Goal: Check status: Check status

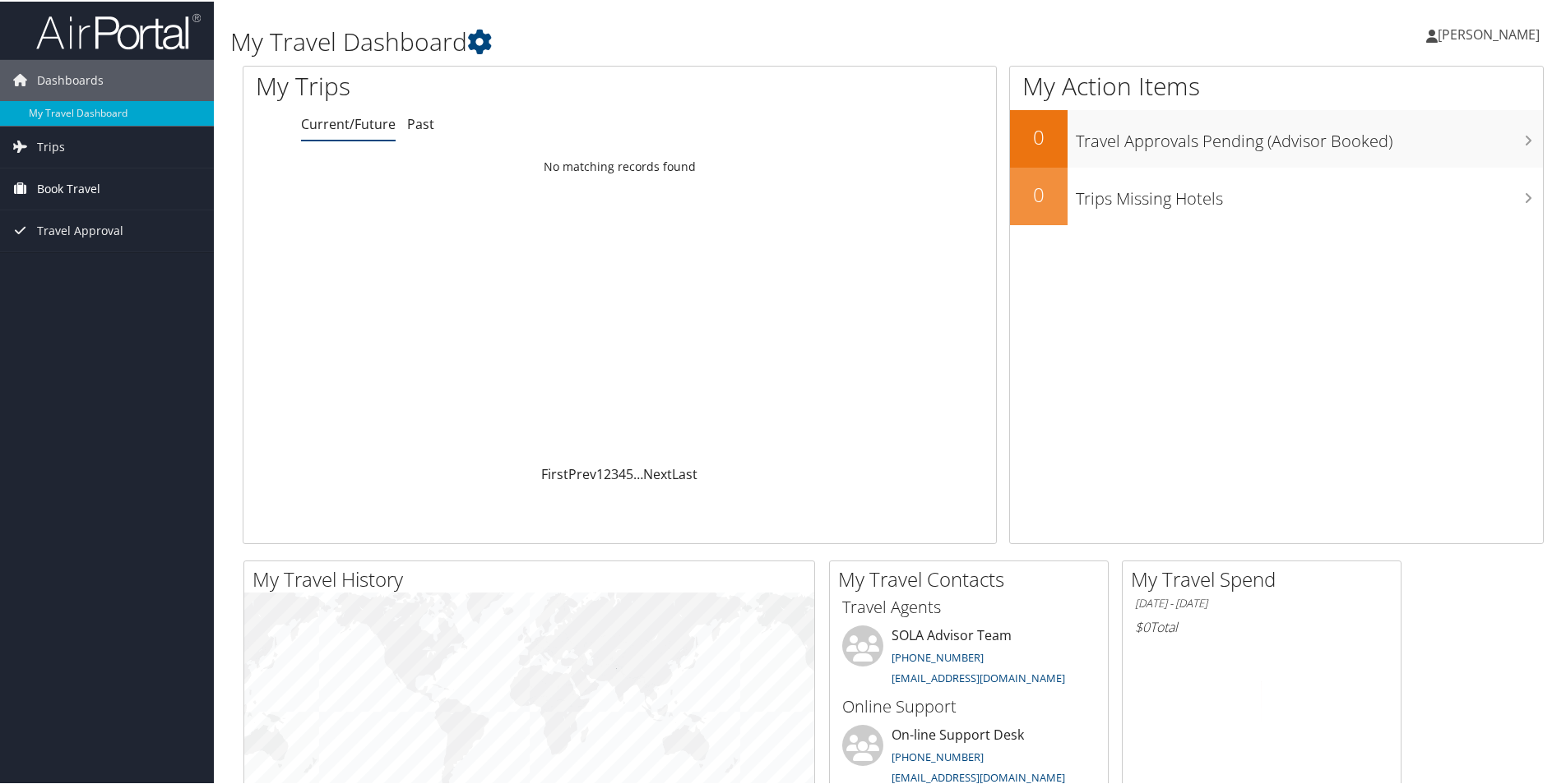
click at [49, 190] on span "Book Travel" at bounding box center [68, 187] width 63 height 41
click at [59, 246] on link "Book/Manage Online Trips" at bounding box center [107, 245] width 214 height 25
click at [37, 280] on span "Travel Approval" at bounding box center [80, 278] width 87 height 41
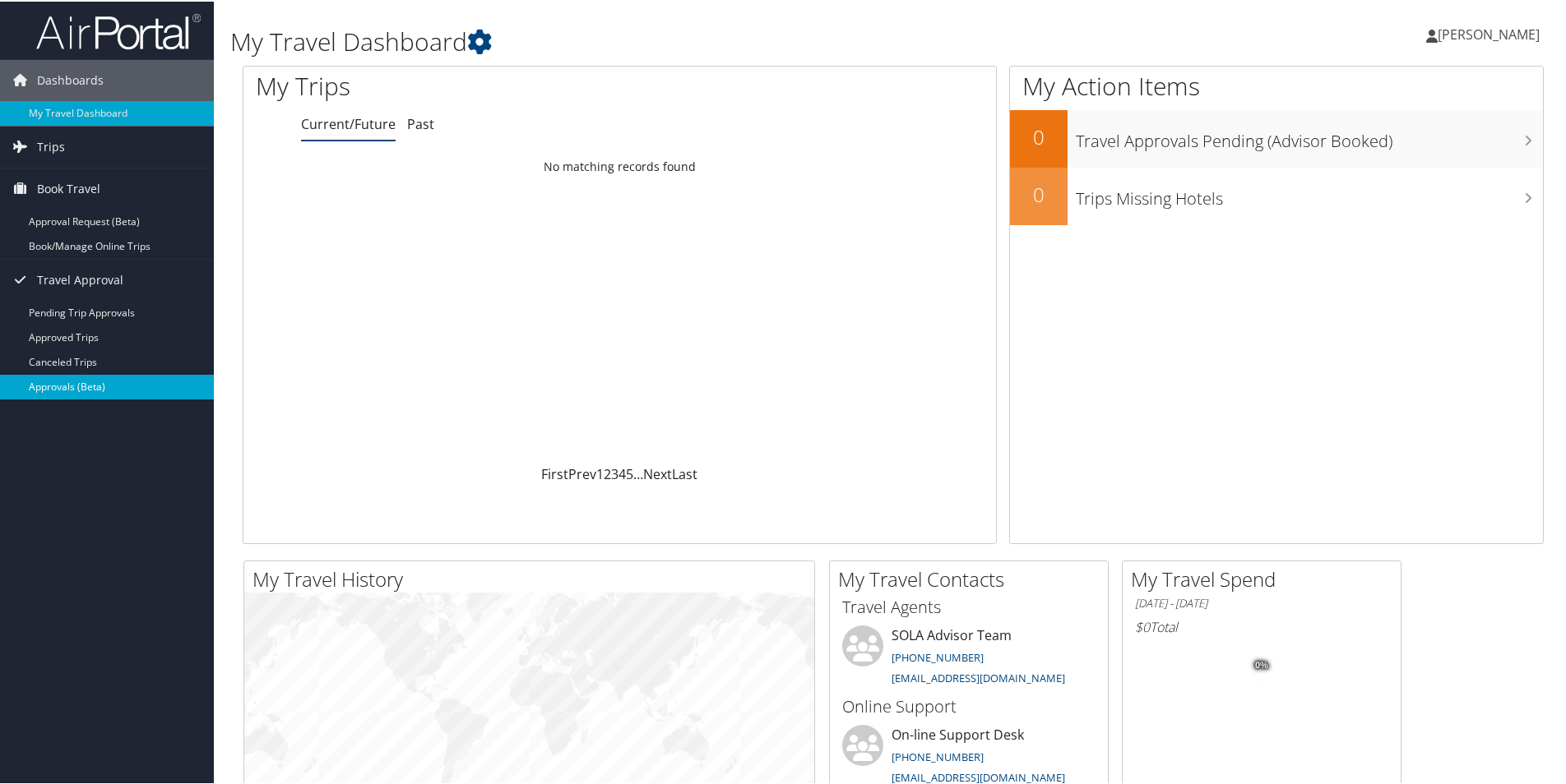
click at [47, 385] on link "Approvals (Beta)" at bounding box center [107, 385] width 214 height 25
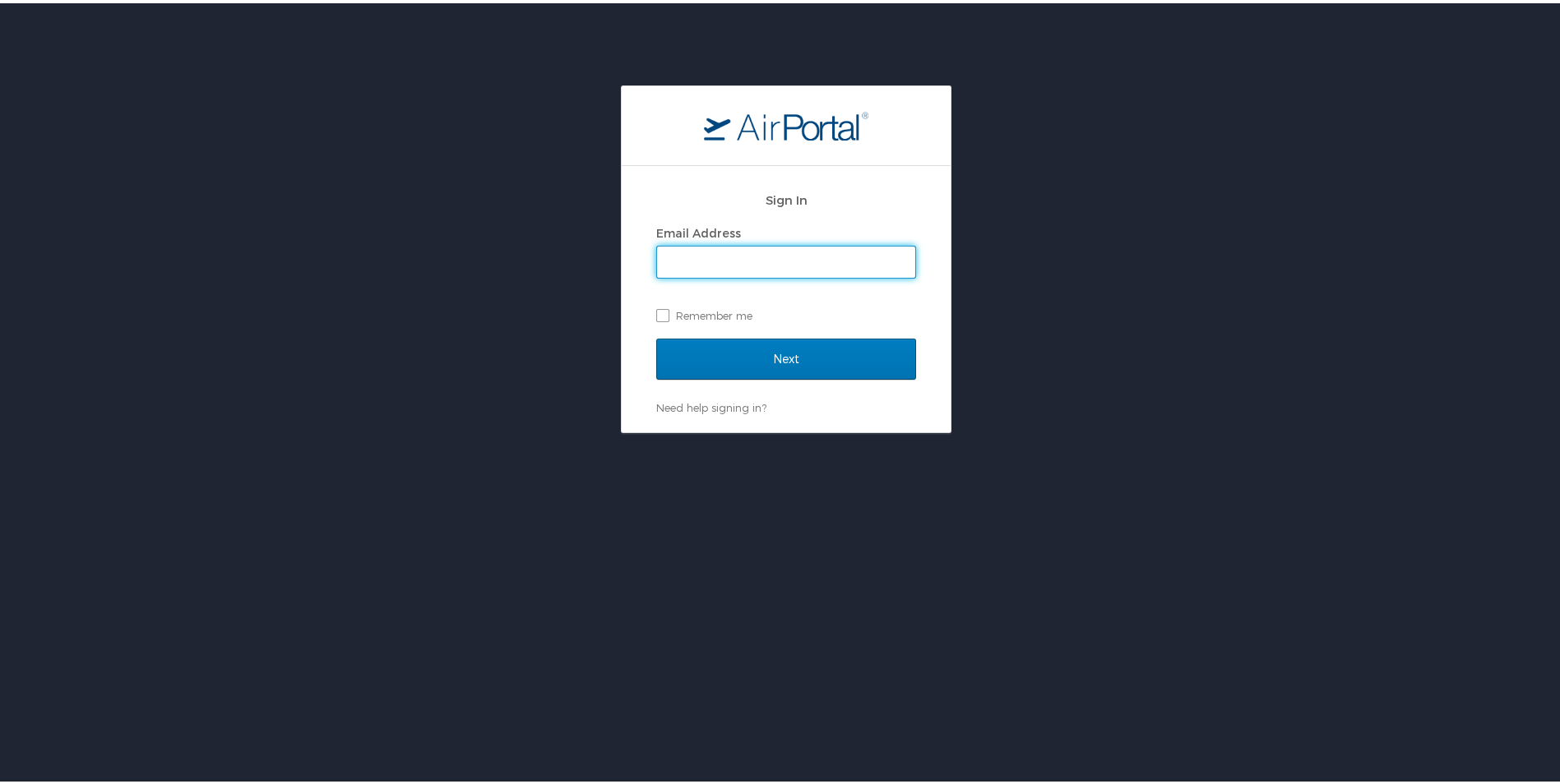
click at [690, 245] on input "Email Address" at bounding box center [786, 259] width 258 height 31
type input "etoca@suno.edu"
click at [660, 308] on label "Remember me" at bounding box center [786, 312] width 260 height 25
click at [660, 308] on input "Remember me" at bounding box center [662, 311] width 11 height 11
checkbox input "true"
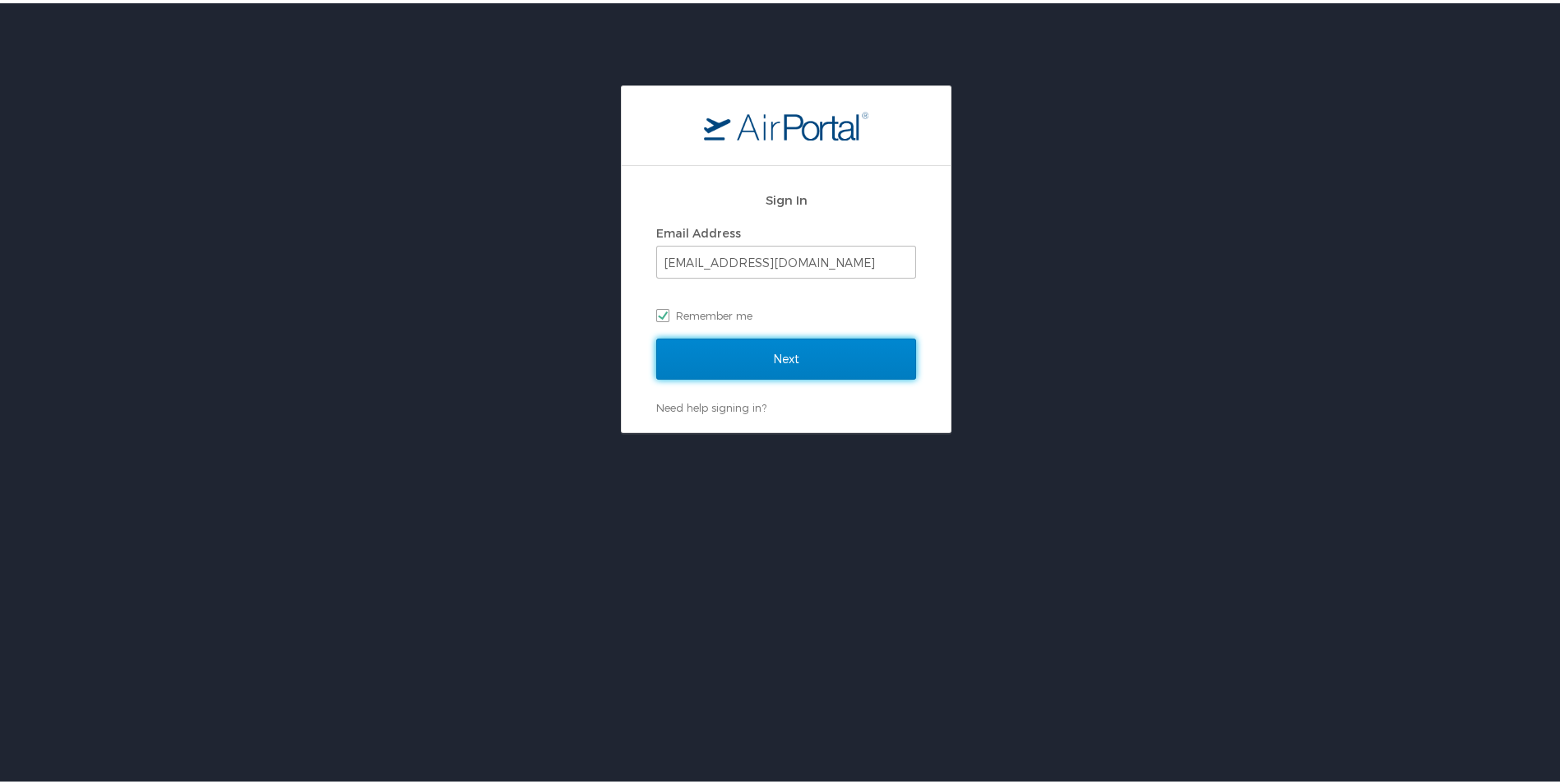
click at [676, 356] on input "Next" at bounding box center [786, 355] width 260 height 41
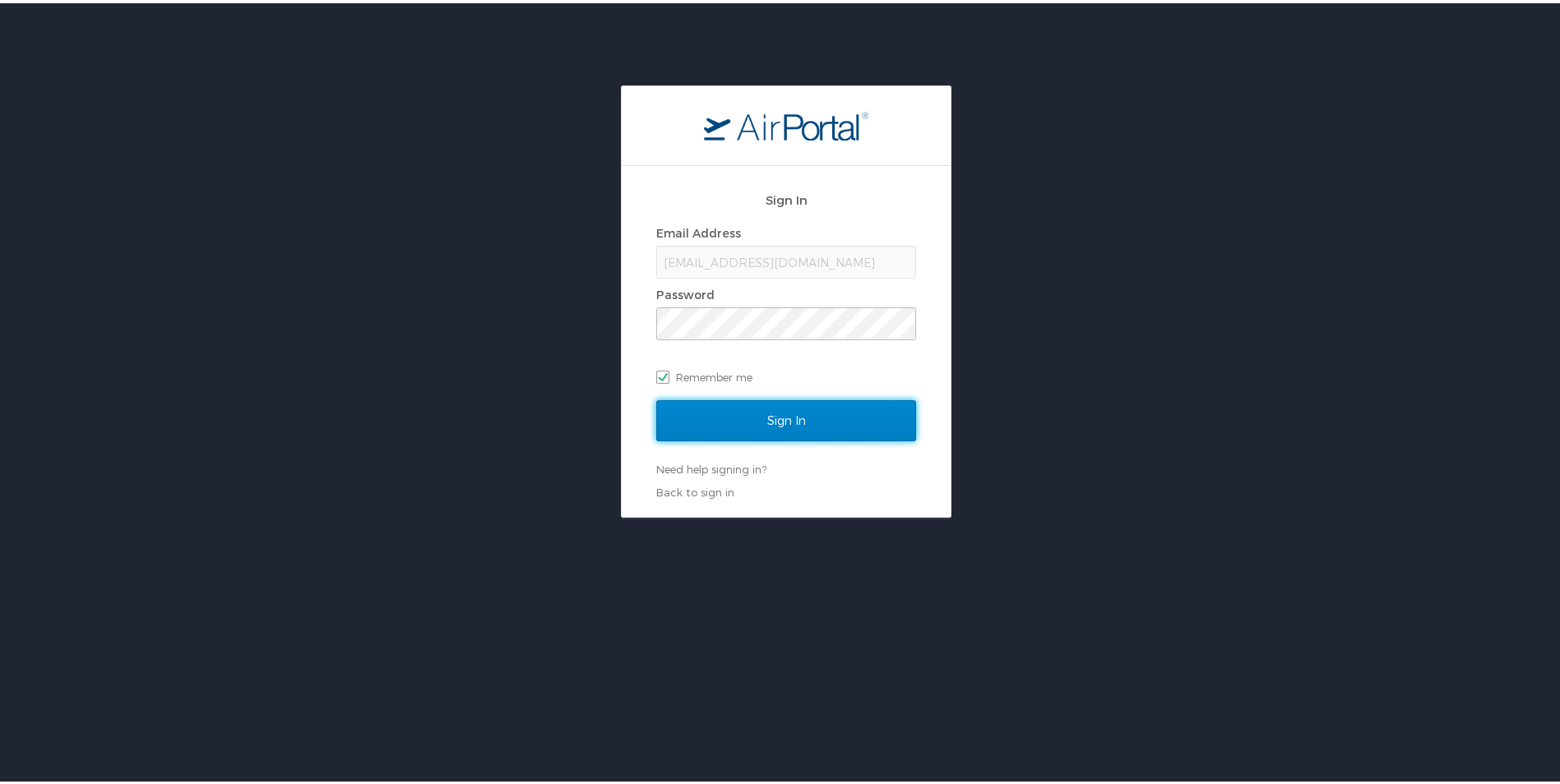
click at [694, 418] on input "Sign In" at bounding box center [786, 417] width 260 height 41
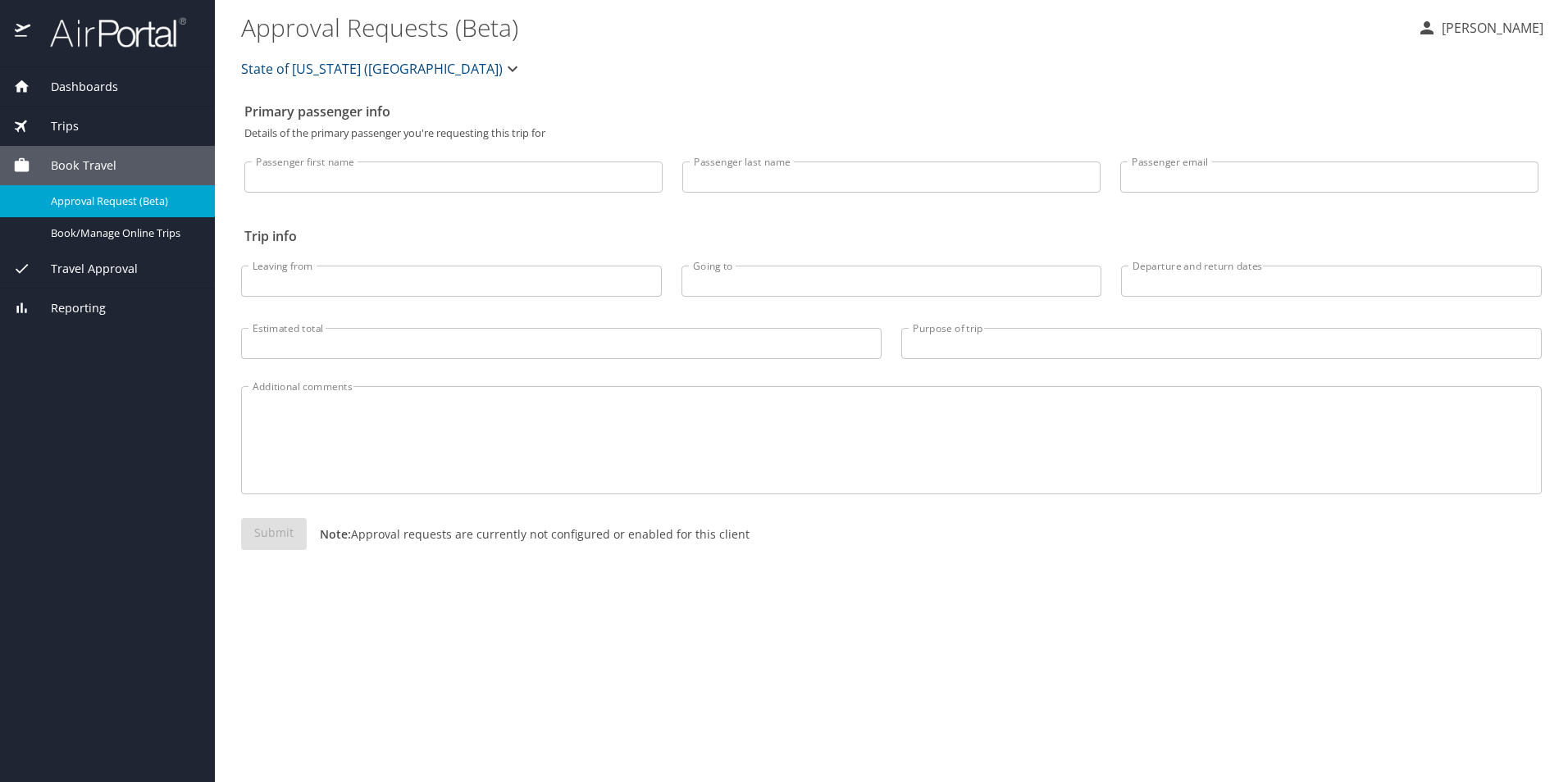
click at [56, 269] on span "Travel Approval" at bounding box center [84, 269] width 107 height 18
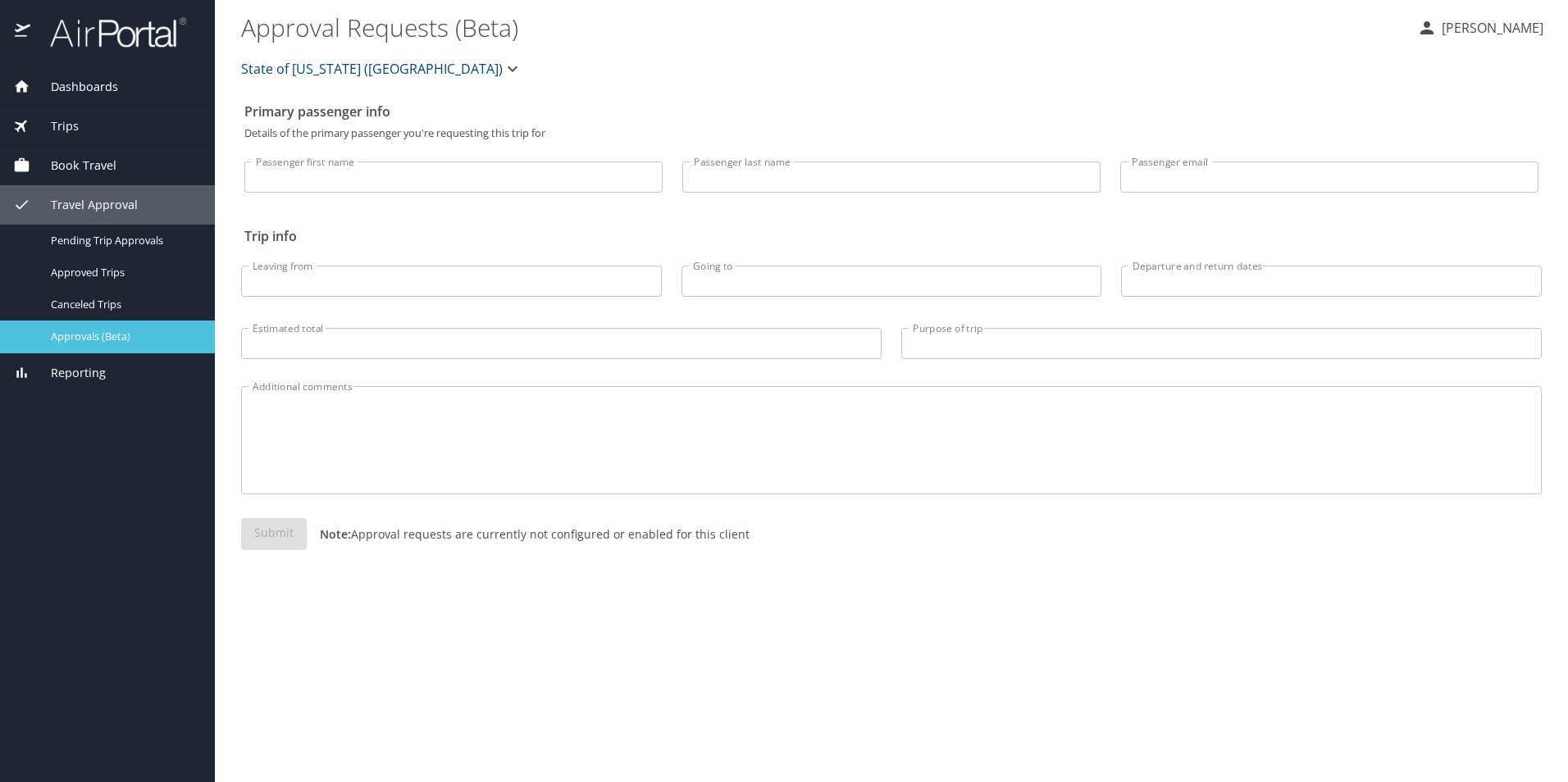
click at [51, 340] on div "Approvals (Beta)" at bounding box center [107, 336] width 188 height 19
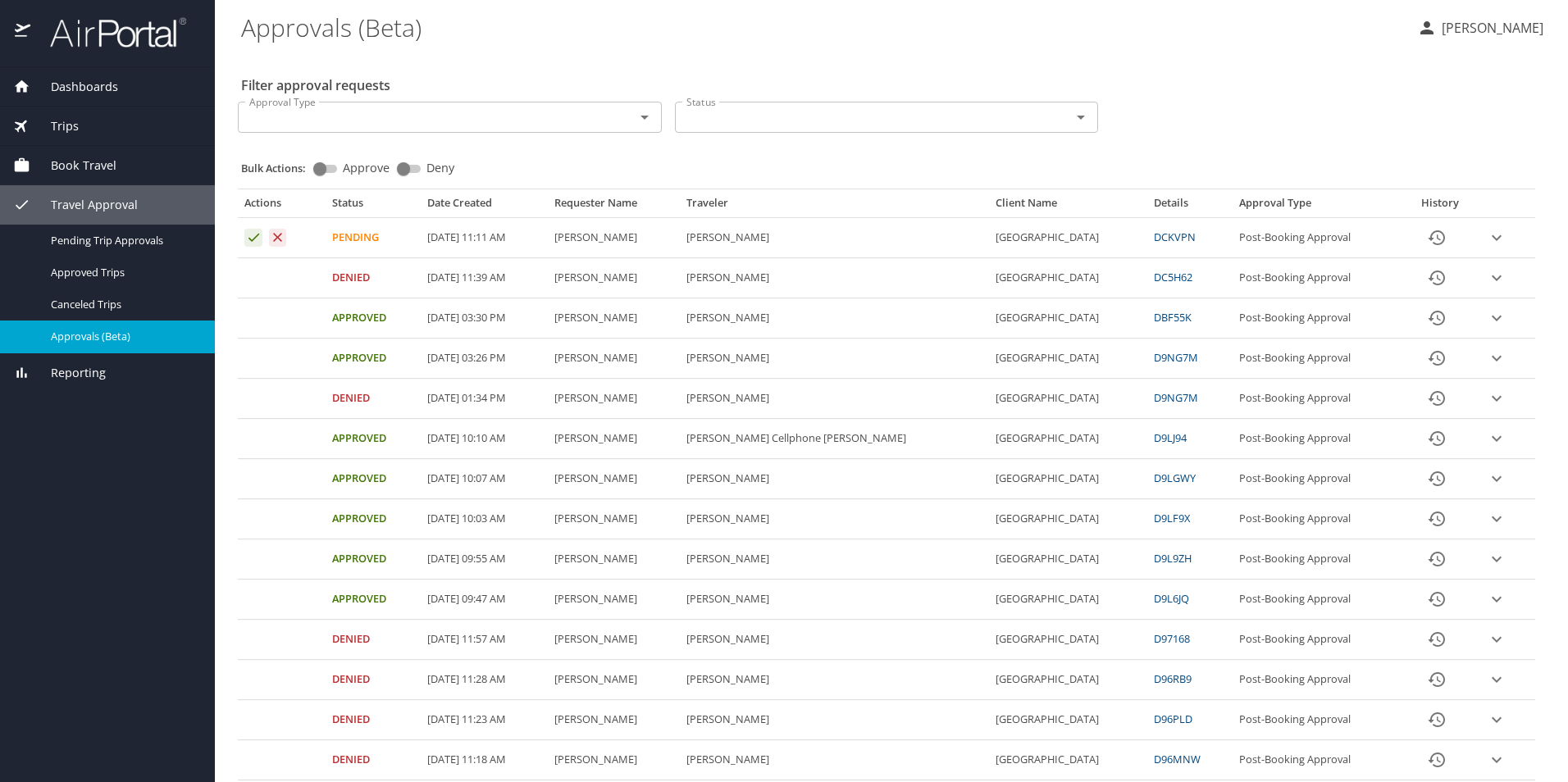
drag, startPoint x: 1484, startPoint y: 244, endPoint x: 1477, endPoint y: 249, distance: 8.6
click at [1487, 246] on icon "expand row" at bounding box center [1497, 238] width 20 height 20
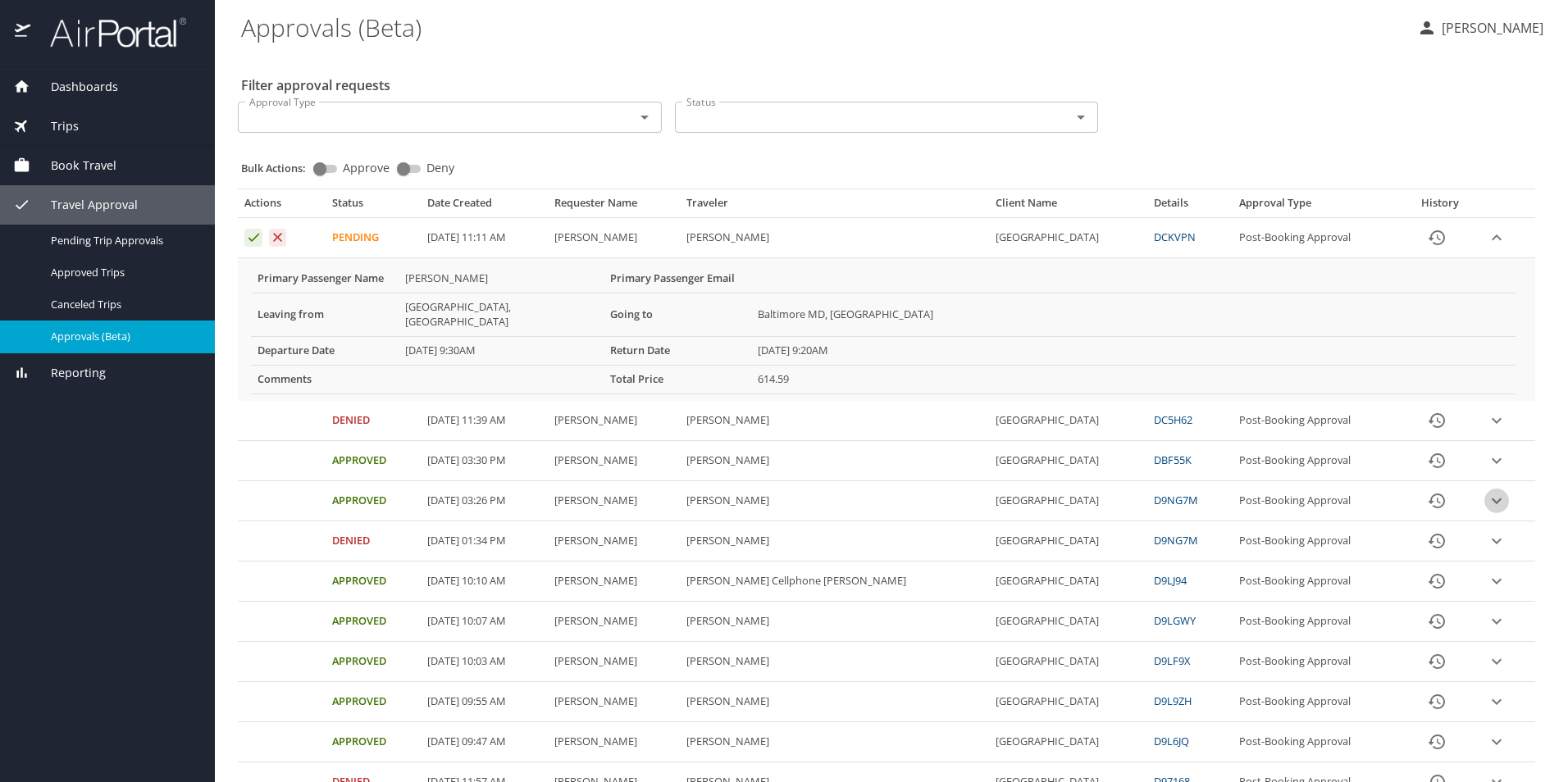
click at [1489, 492] on icon "expand row" at bounding box center [1497, 502] width 20 height 20
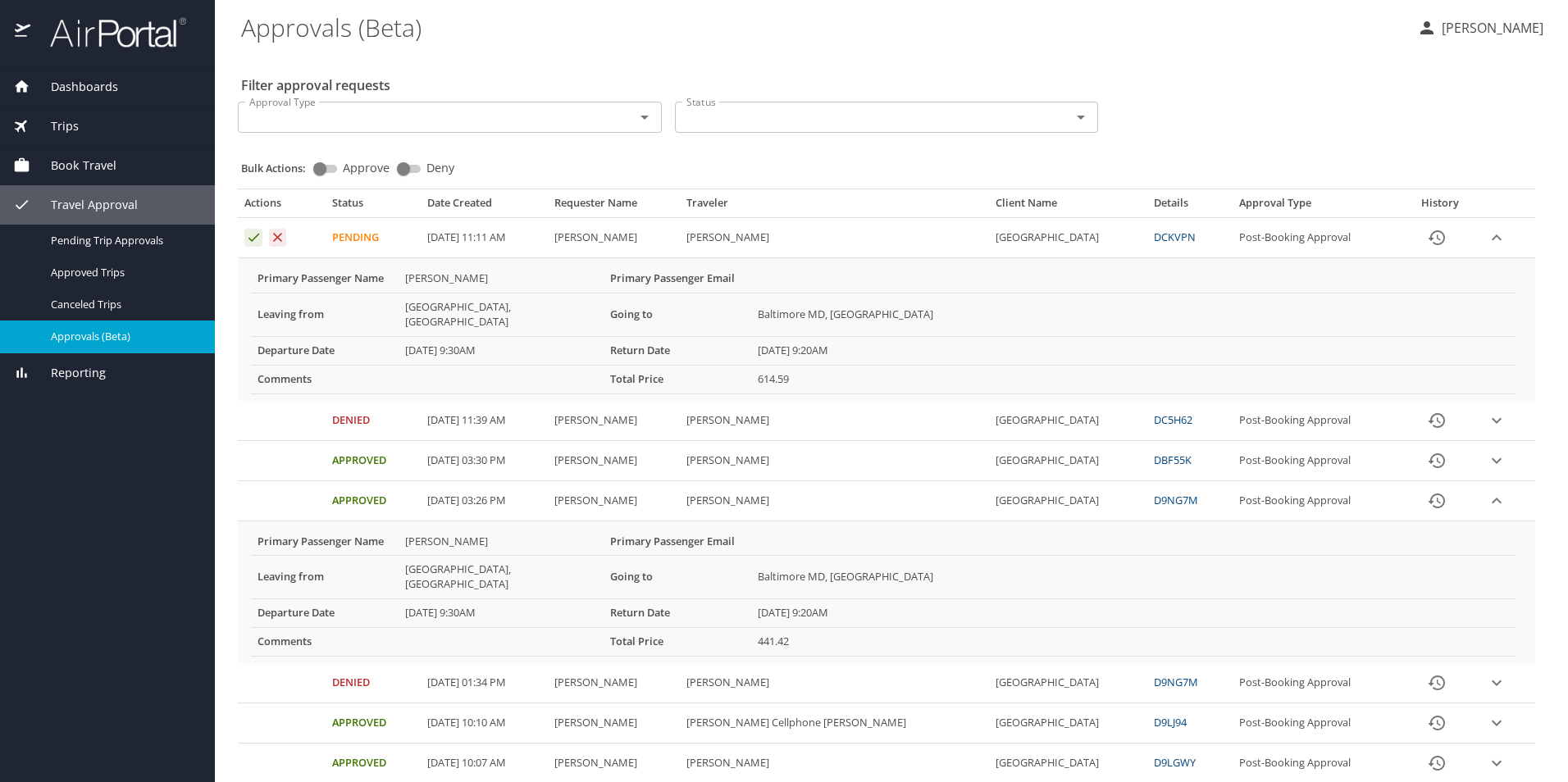
click at [1487, 492] on icon "expand row" at bounding box center [1497, 502] width 20 height 20
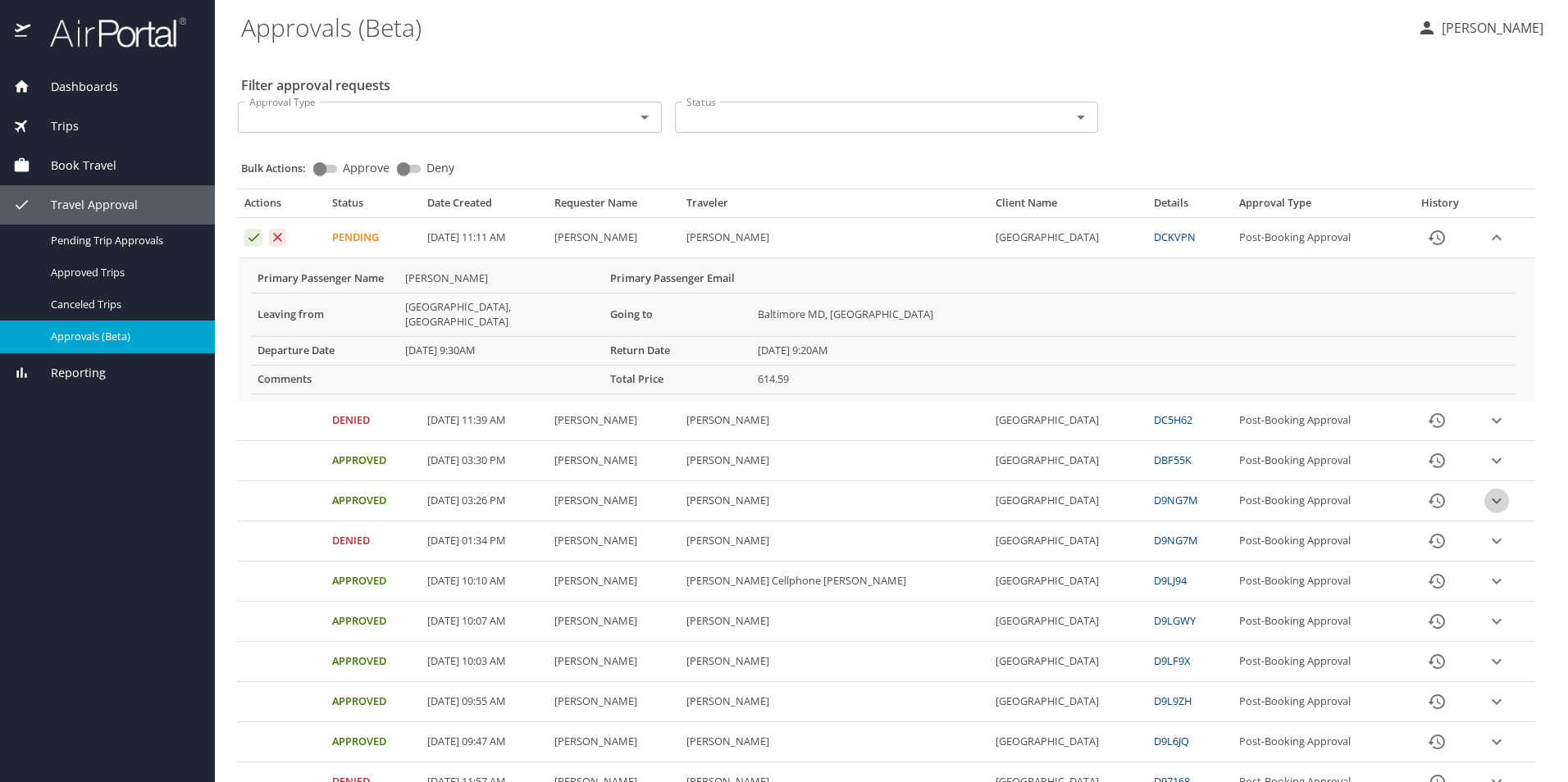
click at [1490, 492] on icon "expand row" at bounding box center [1497, 502] width 20 height 20
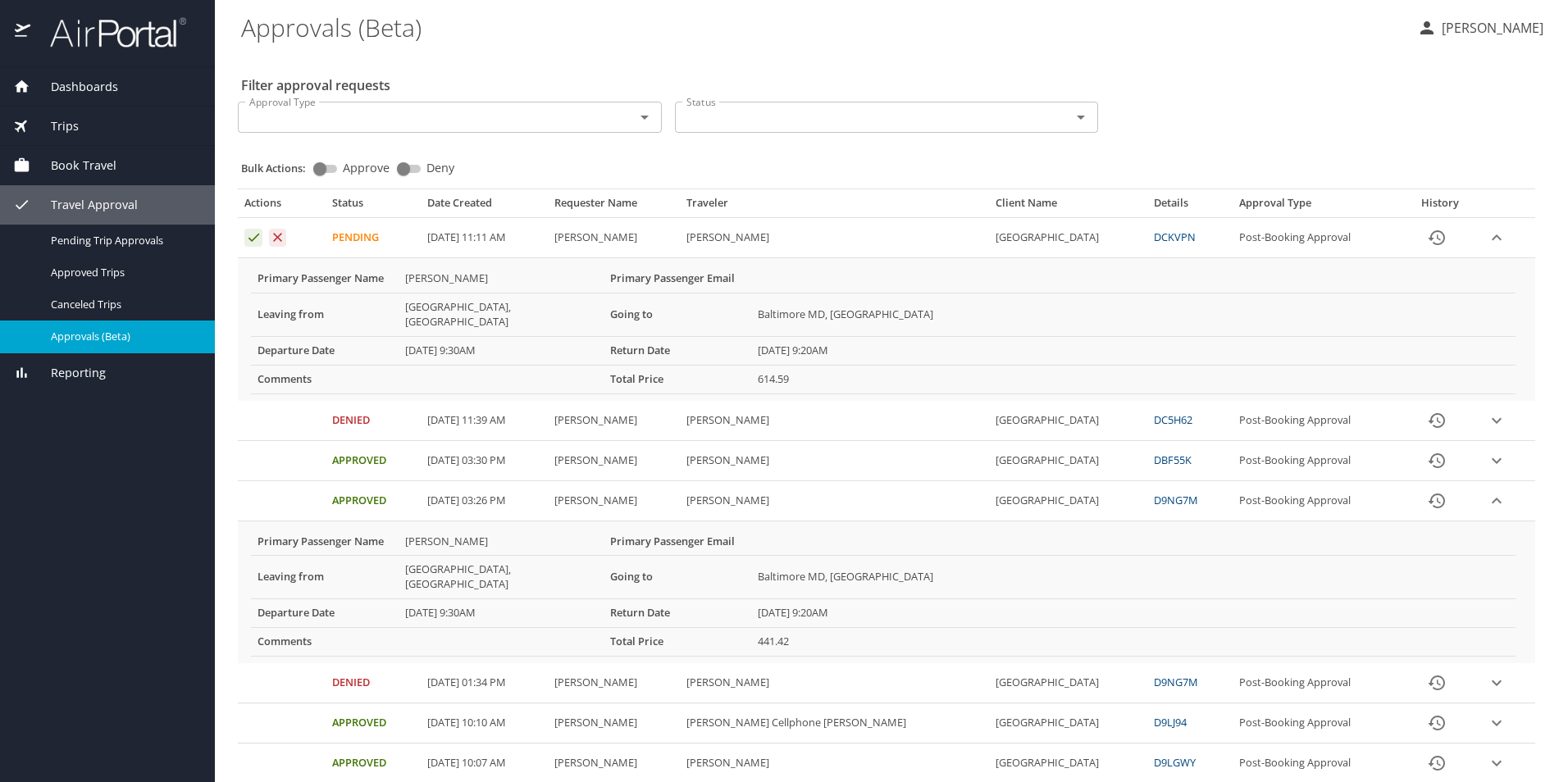
click at [1165, 493] on link "D9NG7M" at bounding box center [1176, 500] width 45 height 15
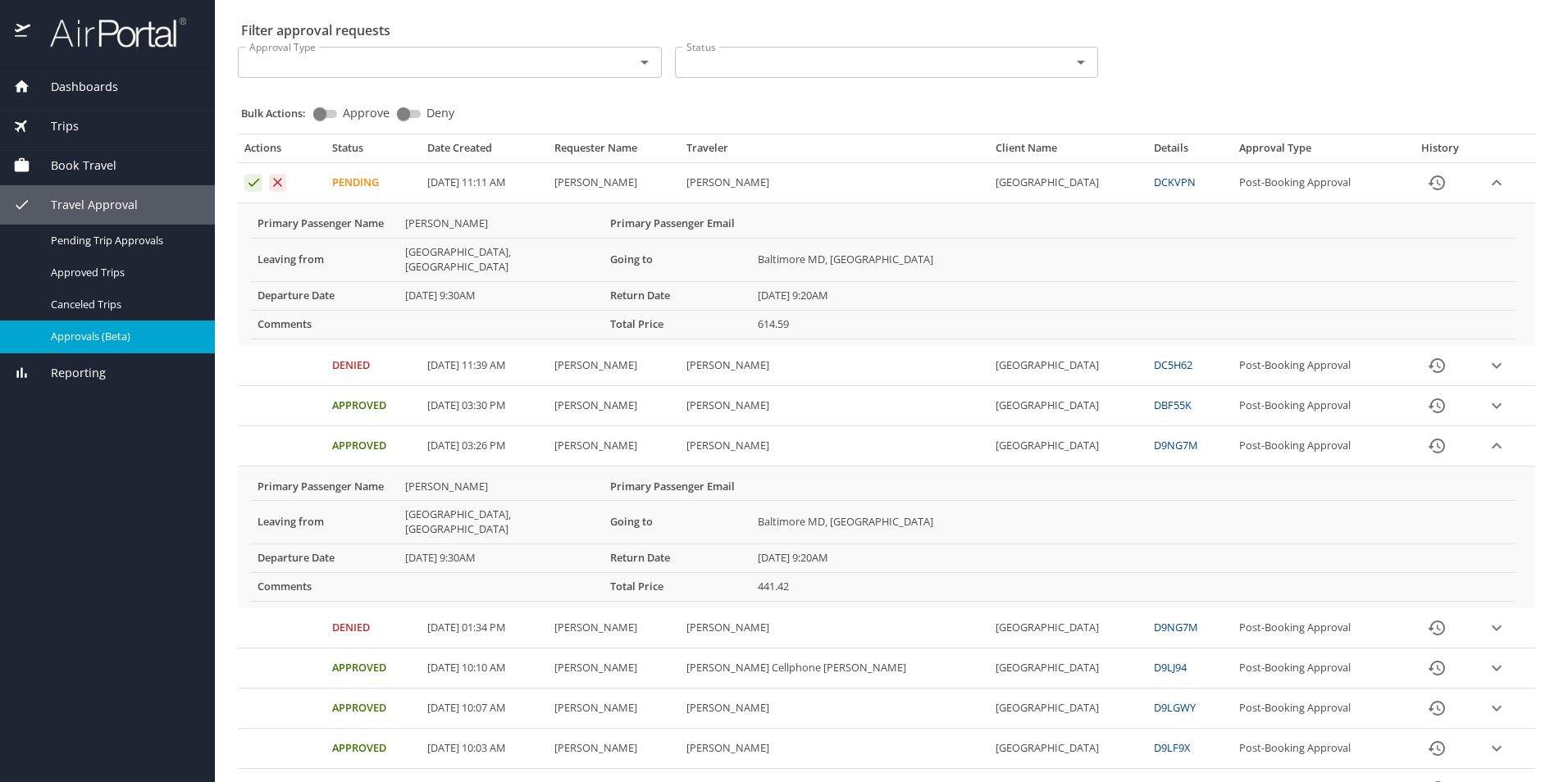
scroll to position [82, 0]
